Goal: Task Accomplishment & Management: Use online tool/utility

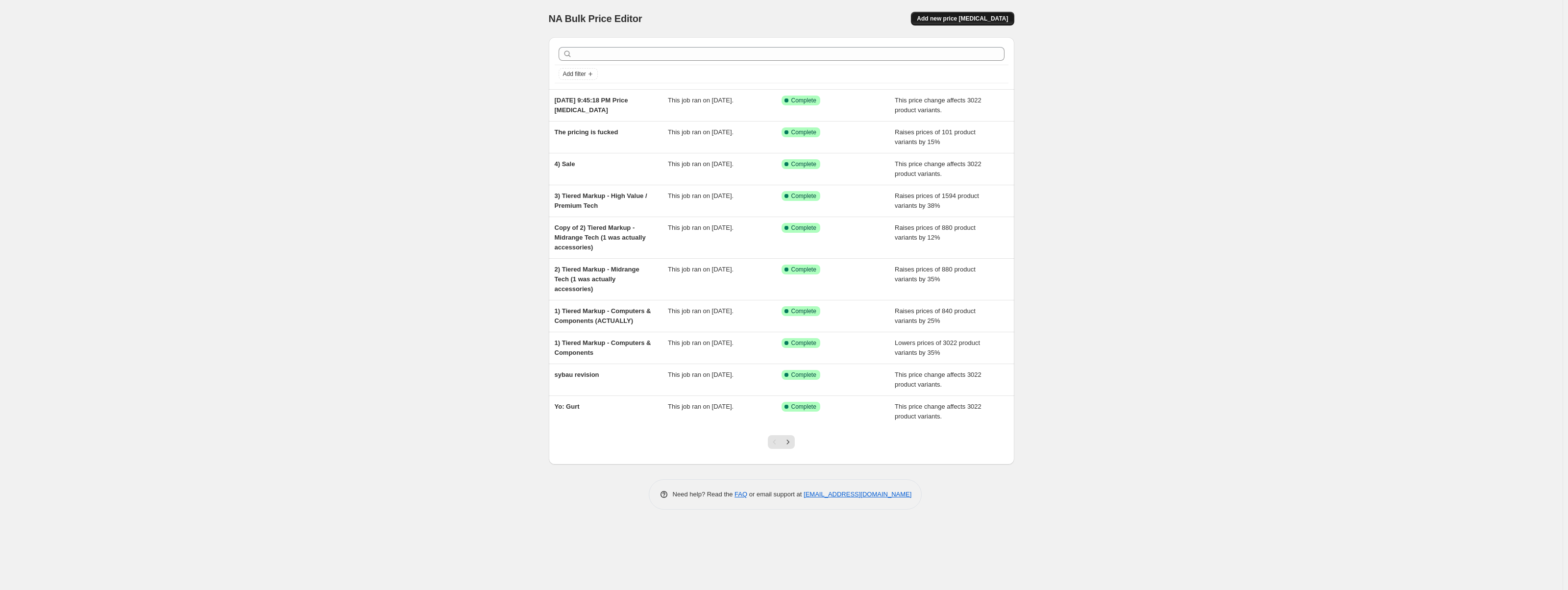
click at [967, 20] on span "Add new price [MEDICAL_DATA]" at bounding box center [962, 18] width 91 height 8
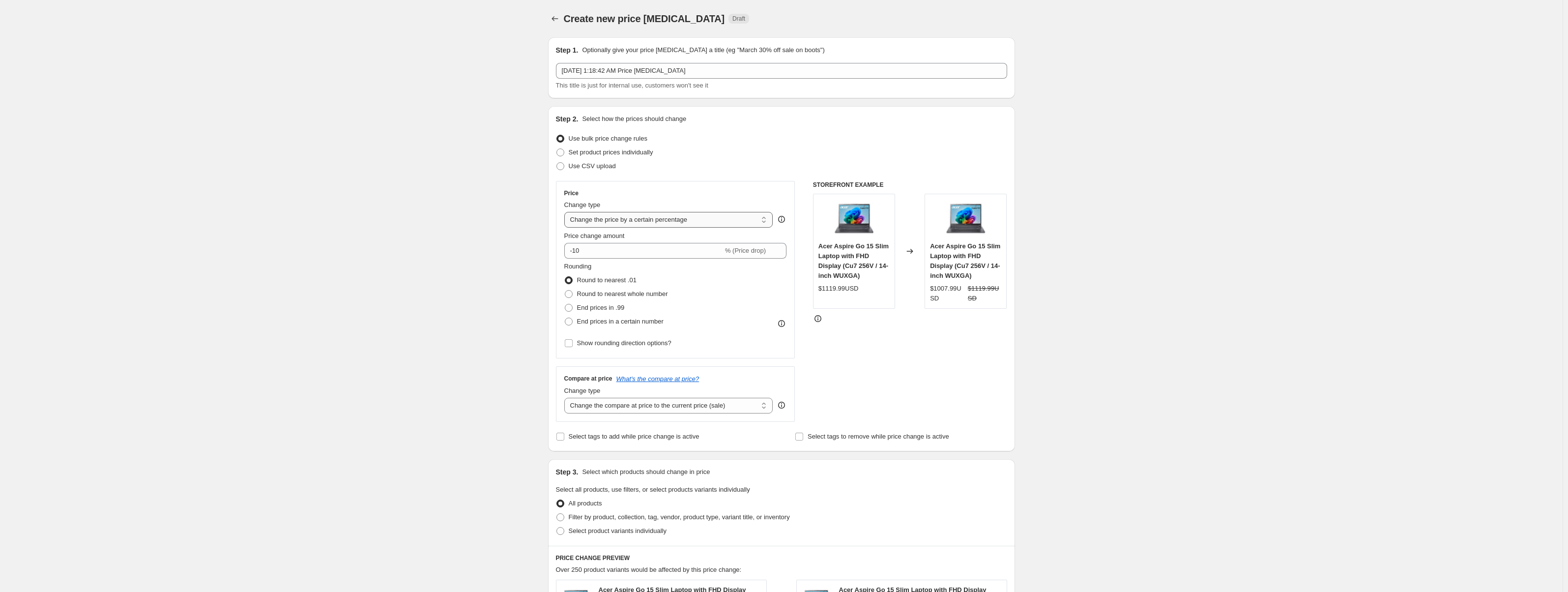
click at [679, 225] on select "Change the price to a certain amount Change the price by a certain amount Chang…" at bounding box center [668, 220] width 209 height 16
select select "no_change"
click at [567, 212] on select "Change the price to a certain amount Change the price by a certain amount Chang…" at bounding box center [668, 220] width 209 height 16
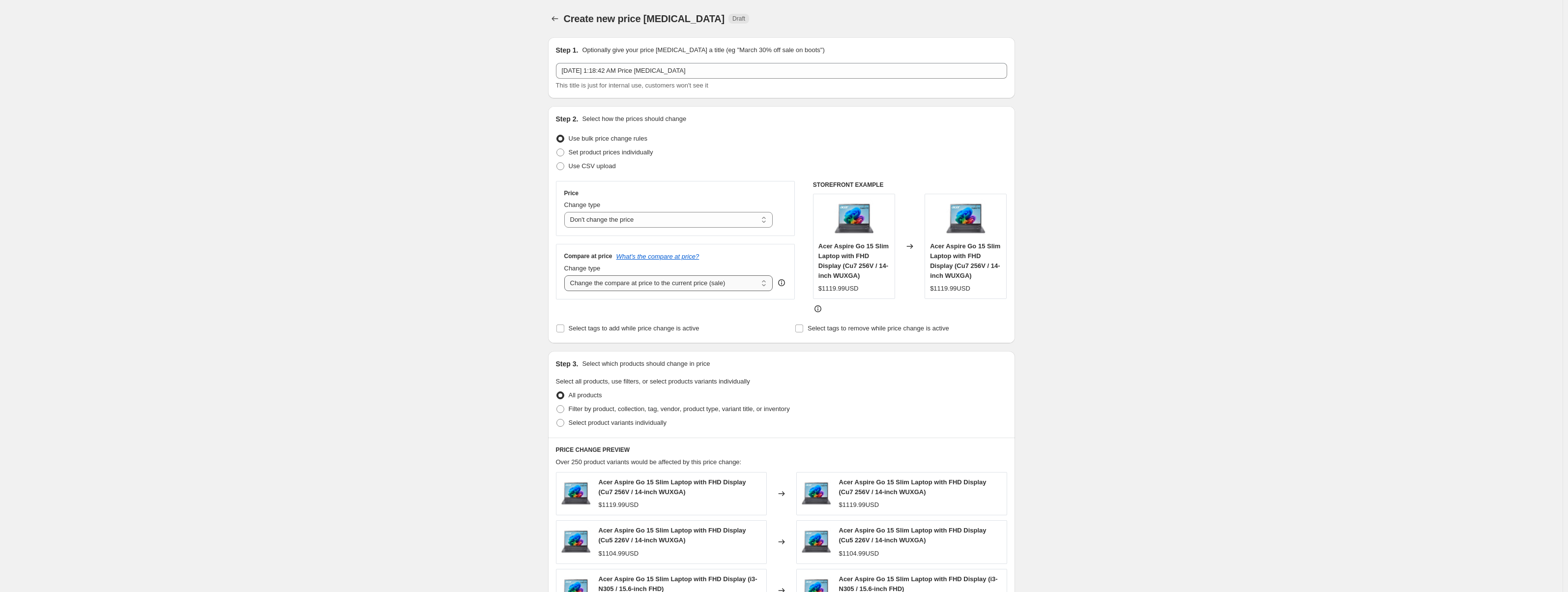
click at [659, 287] on select "Change the compare at price to the current price (sale) Change the compare at p…" at bounding box center [668, 283] width 209 height 16
click at [567, 275] on select "Change the compare at price to the current price (sale) Change the compare at p…" at bounding box center [668, 283] width 209 height 16
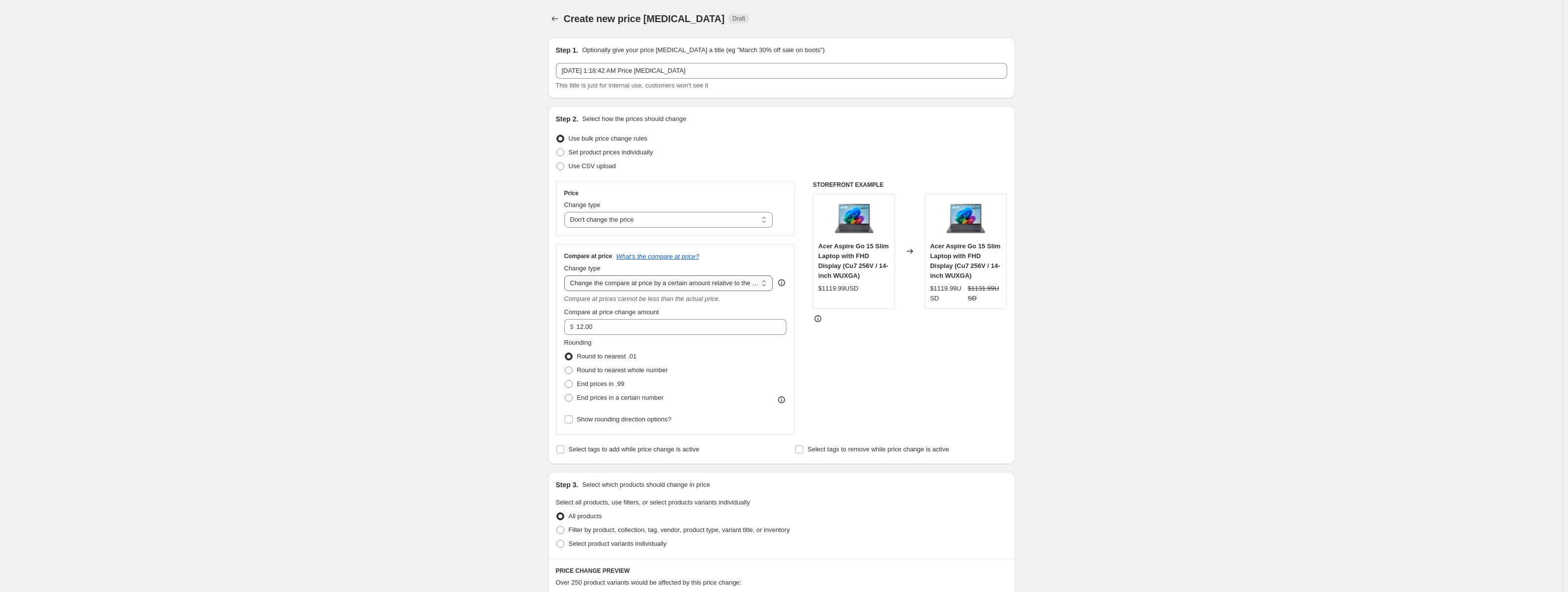
click at [678, 288] on select "Change the compare at price to the current price (sale) Change the compare at p…" at bounding box center [668, 283] width 209 height 16
select select "pp"
click at [567, 275] on select "Change the compare at price to the current price (sale) Change the compare at p…" at bounding box center [668, 283] width 209 height 16
drag, startPoint x: 661, startPoint y: 330, endPoint x: 591, endPoint y: 340, distance: 70.7
click at [591, 340] on div "Compare at price What's the compare at price? Change type Change the compare at…" at bounding box center [676, 339] width 223 height 174
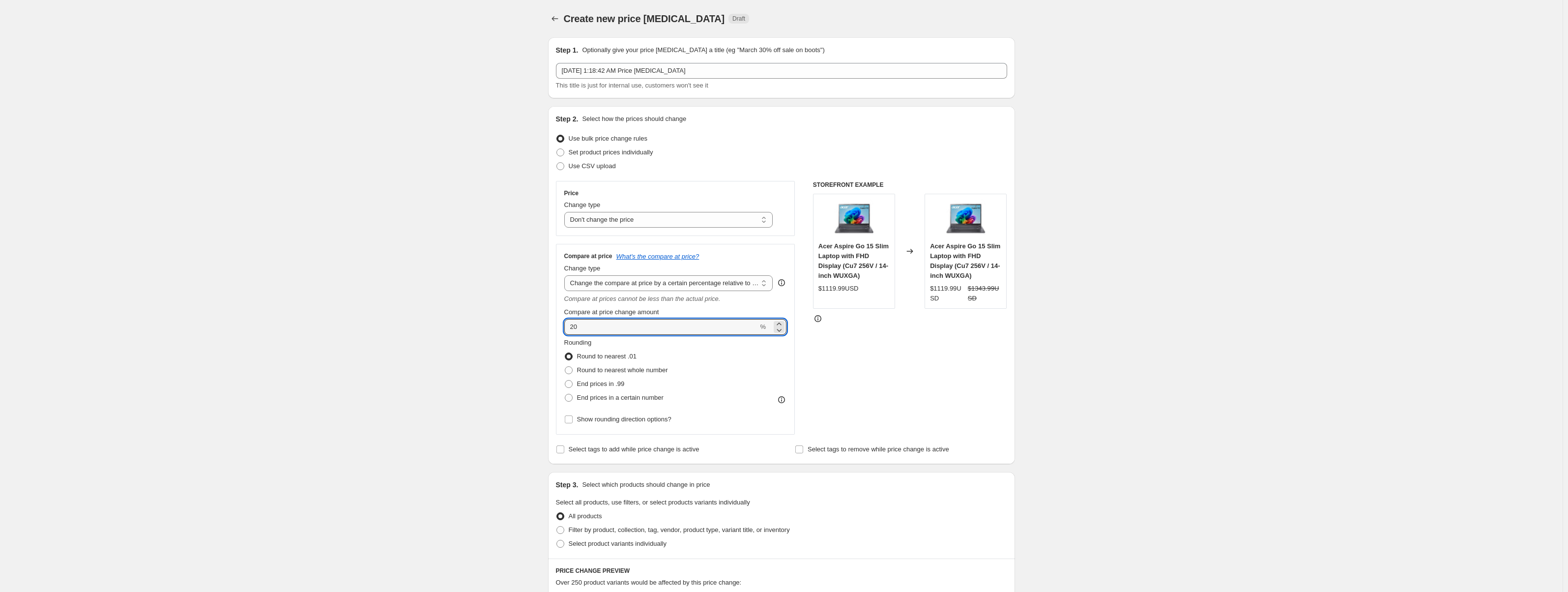
drag, startPoint x: 591, startPoint y: 333, endPoint x: 554, endPoint y: 331, distance: 37.1
click at [554, 331] on div "Step 2. Select how the prices should change Use bulk price change rules Set pro…" at bounding box center [782, 285] width 467 height 358
type input "45"
click at [573, 384] on span at bounding box center [568, 384] width 8 height 8
click at [565, 381] on input "End prices in .99" at bounding box center [565, 380] width 1 height 1
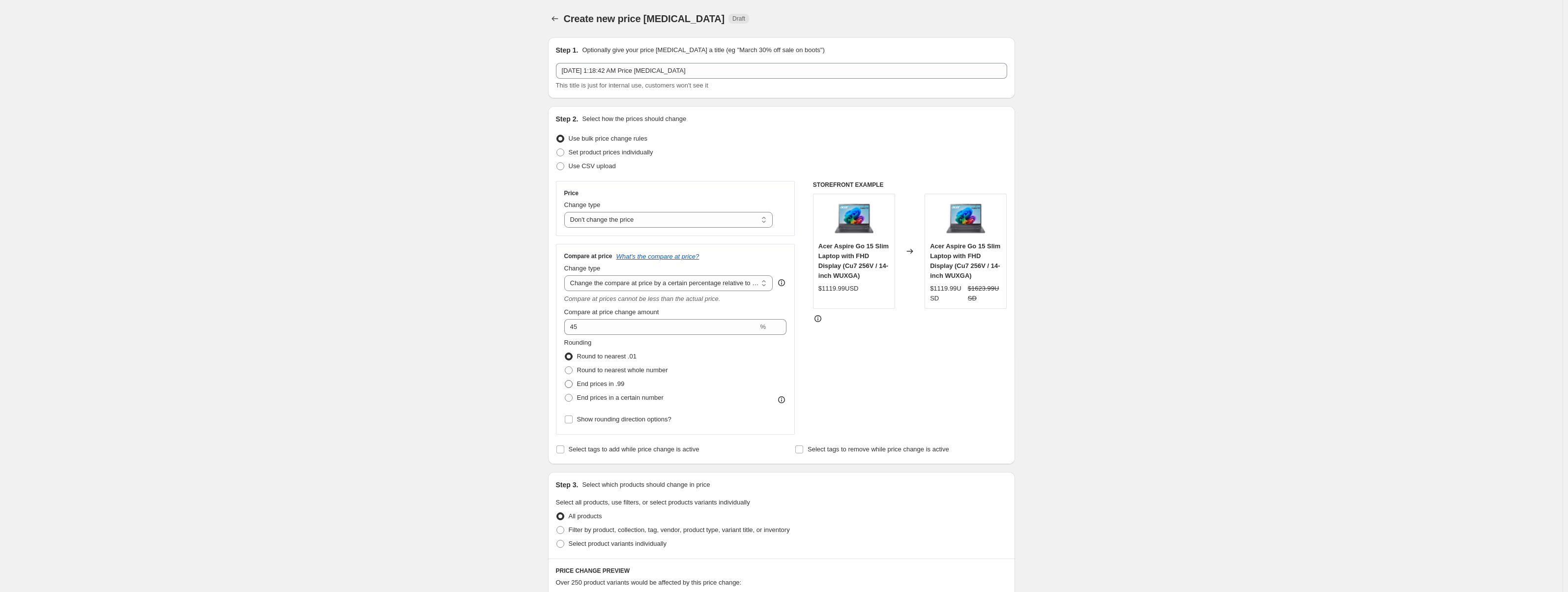
radio input "true"
click at [484, 390] on div "Create new price [MEDICAL_DATA]. This page is ready Create new price [MEDICAL_D…" at bounding box center [781, 506] width 1562 height 1012
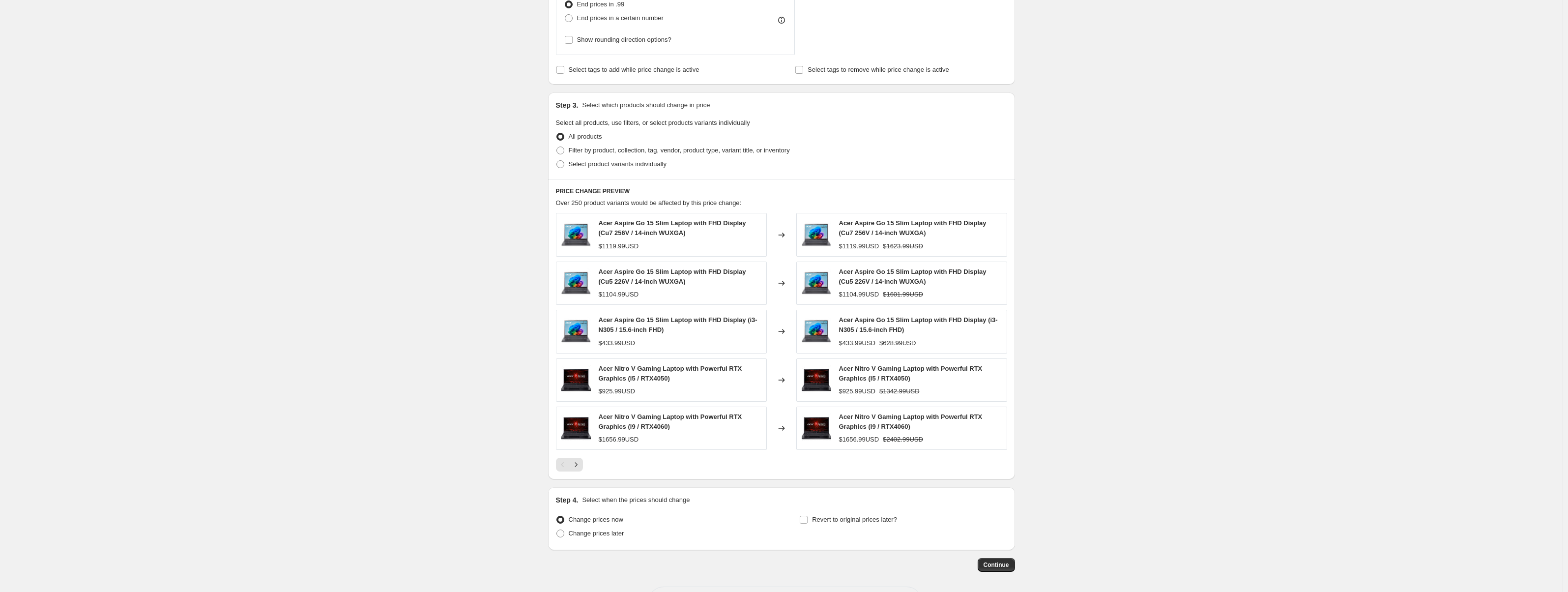
scroll to position [420, 0]
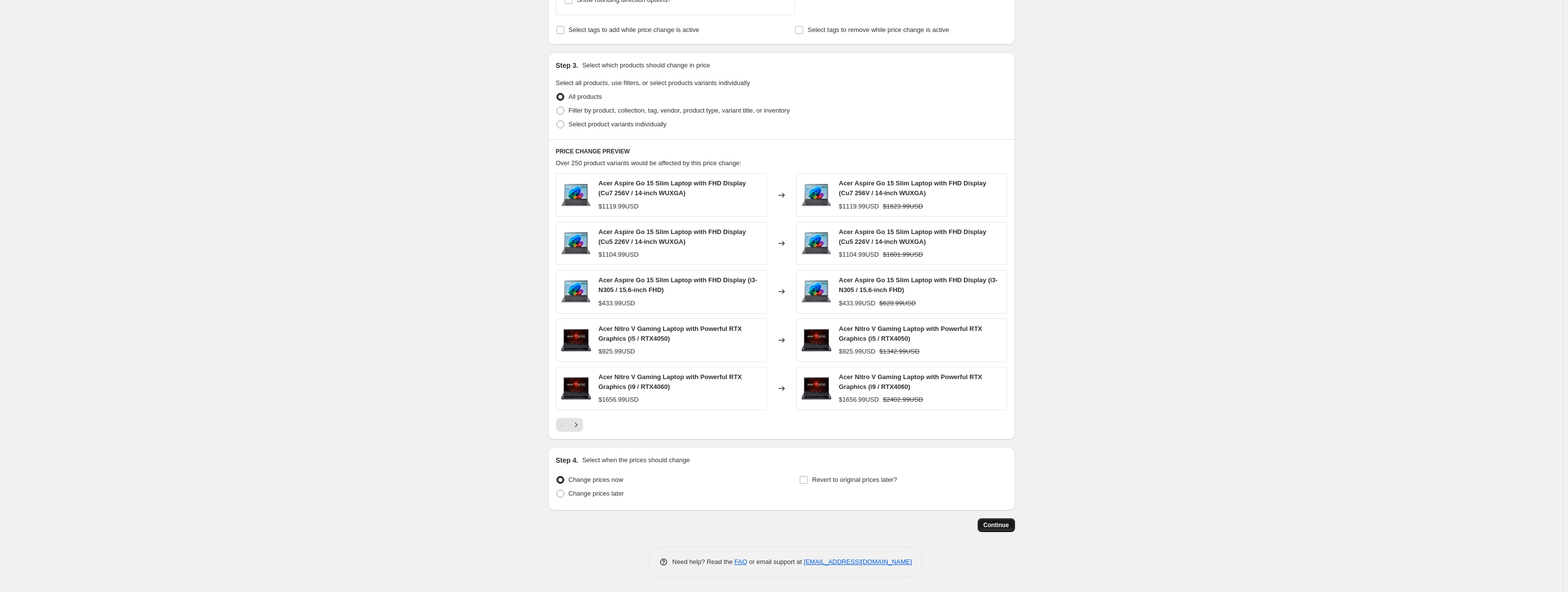
click at [998, 525] on span "Continue" at bounding box center [996, 525] width 26 height 8
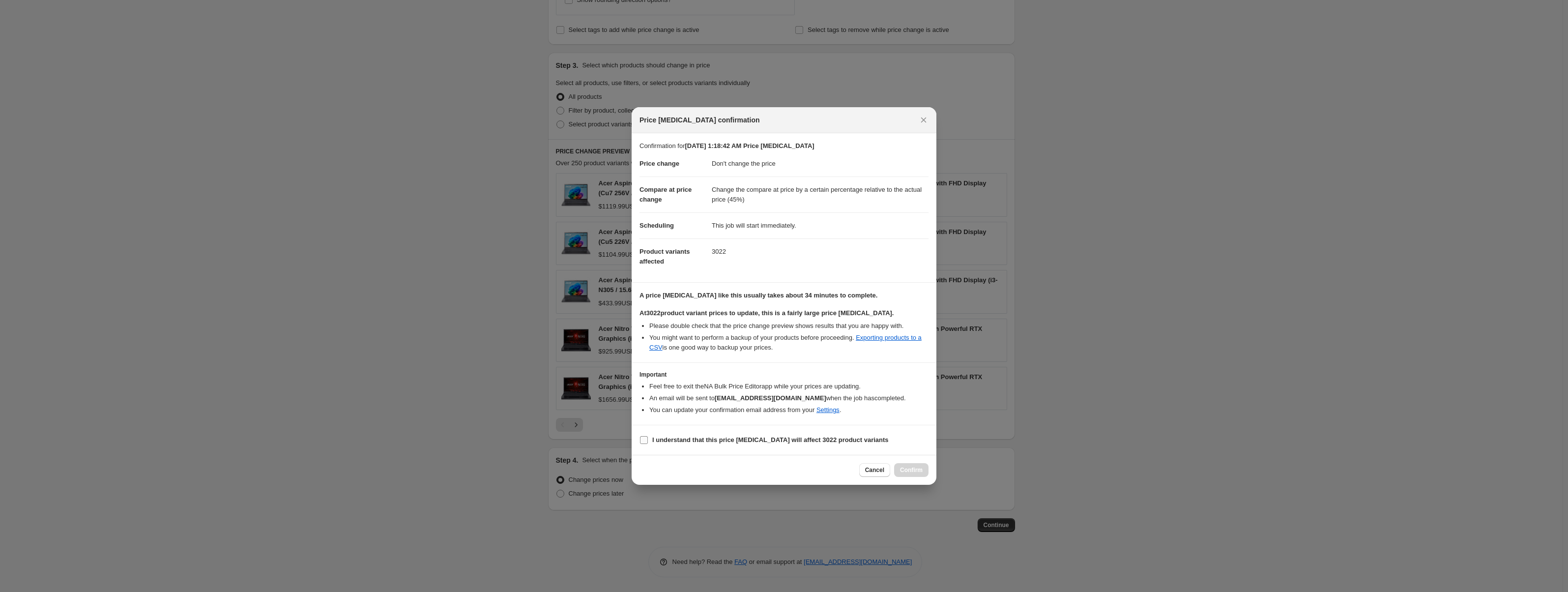
click at [668, 434] on label "I understand that this price [MEDICAL_DATA] will affect 3022 product variants" at bounding box center [764, 440] width 249 height 14
click at [648, 436] on input "I understand that this price [MEDICAL_DATA] will affect 3022 product variants" at bounding box center [644, 440] width 8 height 8
checkbox input "true"
click at [1099, 395] on div at bounding box center [784, 296] width 1568 height 592
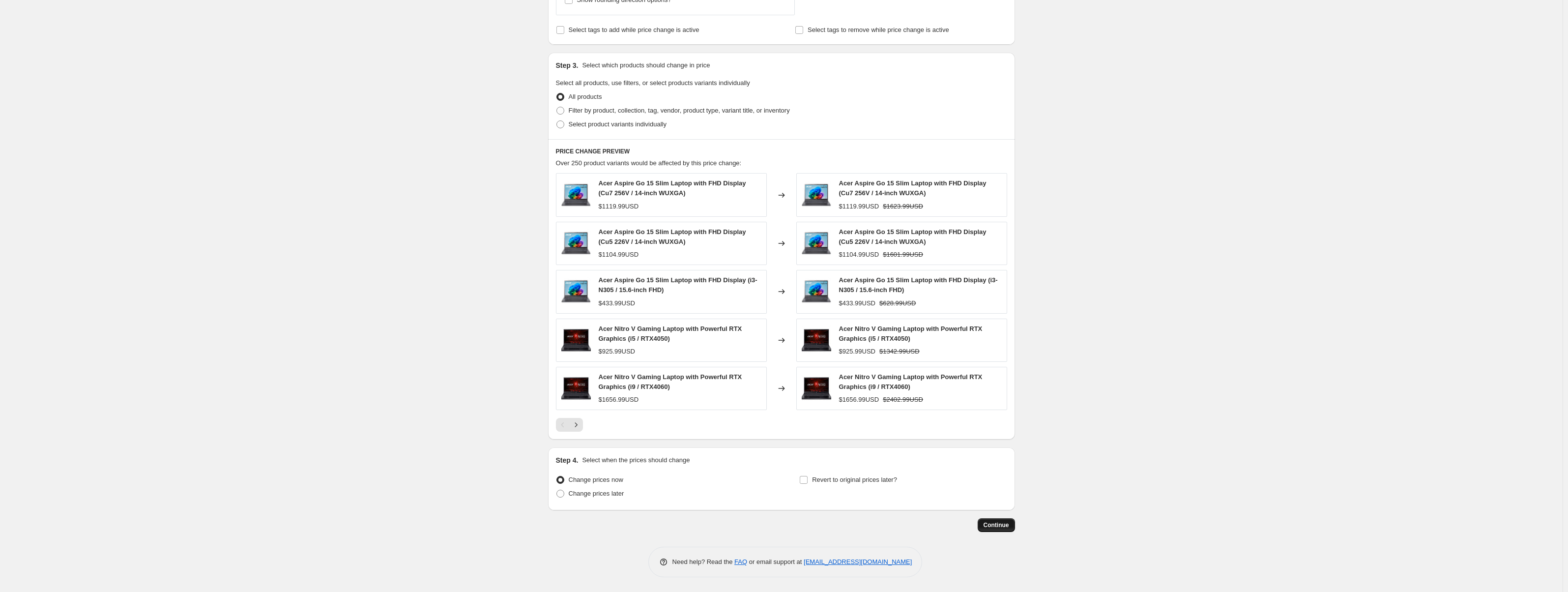
click at [1004, 527] on span "Continue" at bounding box center [996, 525] width 26 height 8
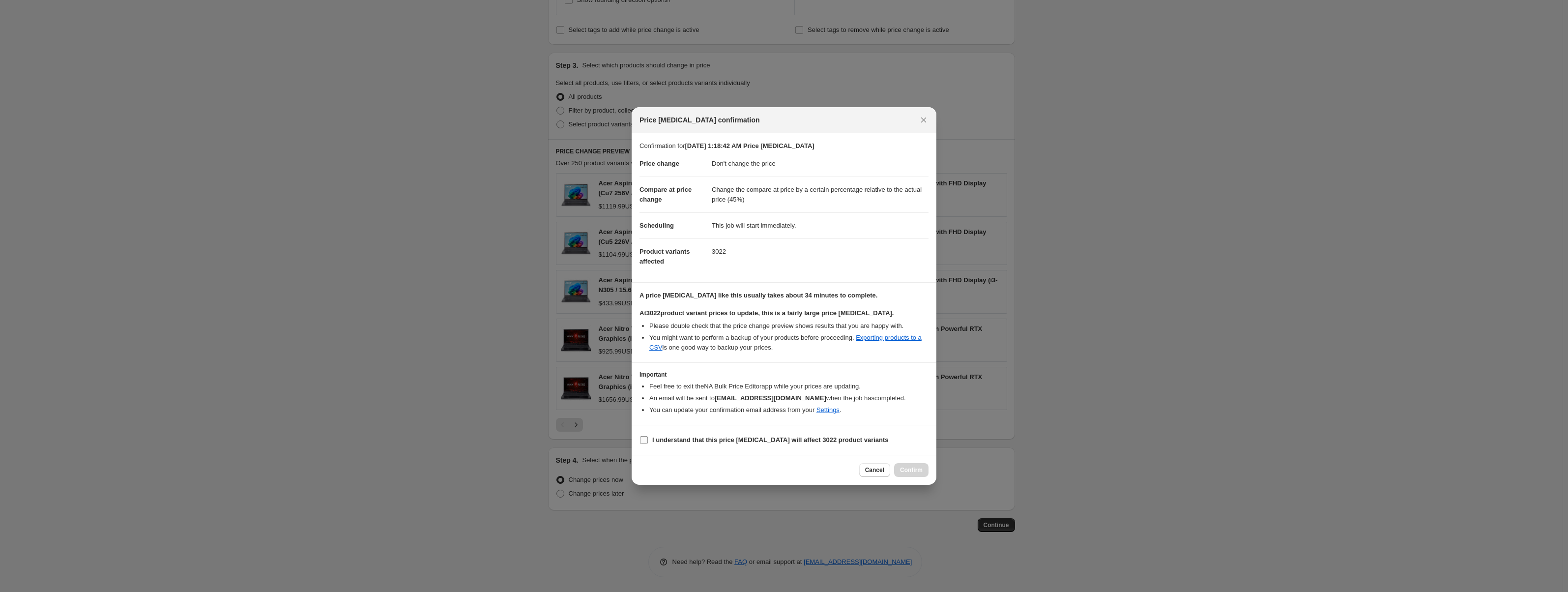
click at [685, 441] on b "I understand that this price [MEDICAL_DATA] will affect 3022 product variants" at bounding box center [770, 440] width 236 height 7
click at [648, 441] on input "I understand that this price [MEDICAL_DATA] will affect 3022 product variants" at bounding box center [644, 440] width 8 height 8
checkbox input "true"
click at [923, 468] on button "Confirm" at bounding box center [911, 470] width 34 height 14
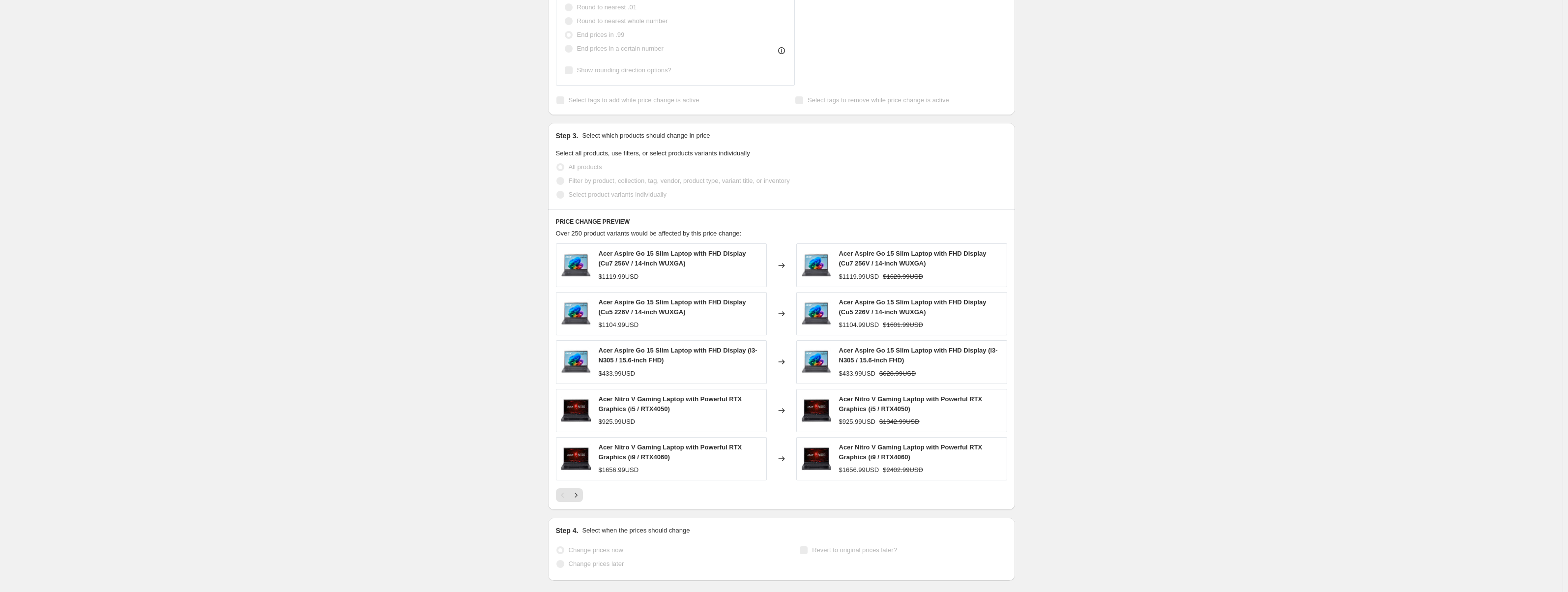
scroll to position [445, 0]
